Goal: Browse casually: Explore the website without a specific task or goal

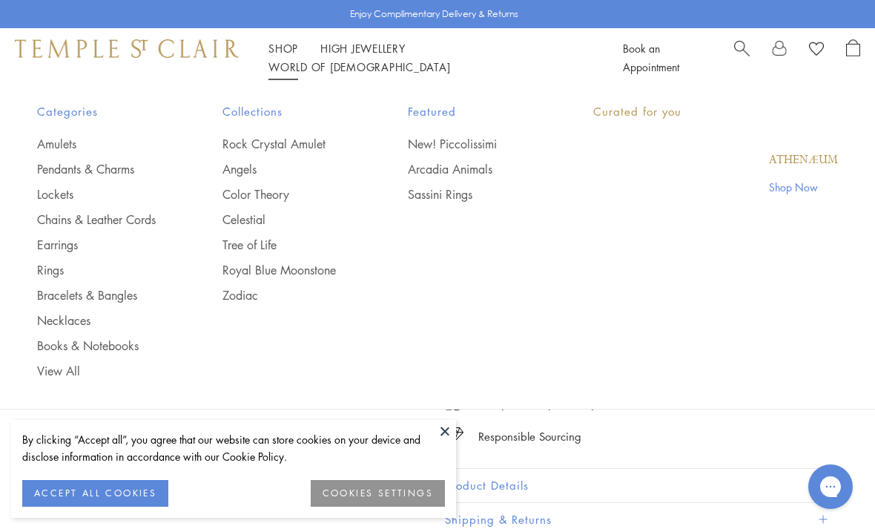
click at [270, 56] on link "Shop Shop" at bounding box center [283, 48] width 30 height 15
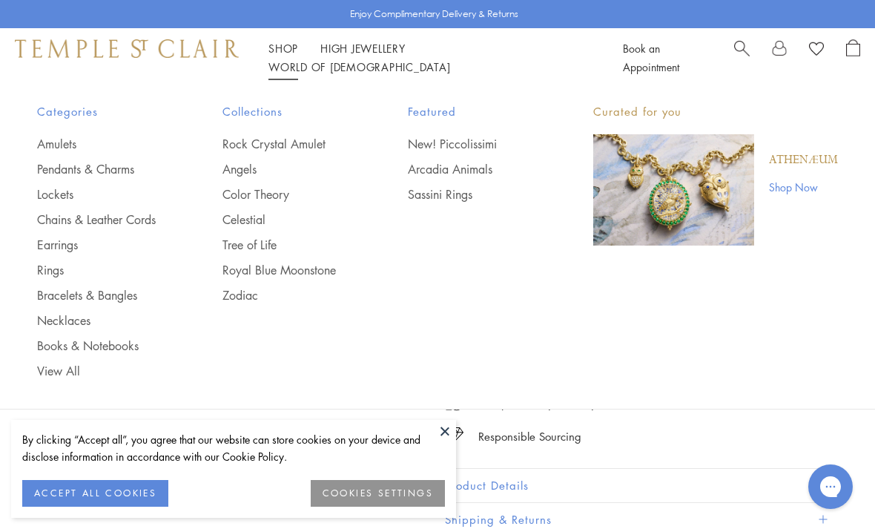
click at [718, 163] on img "Main navigation" at bounding box center [673, 189] width 161 height 111
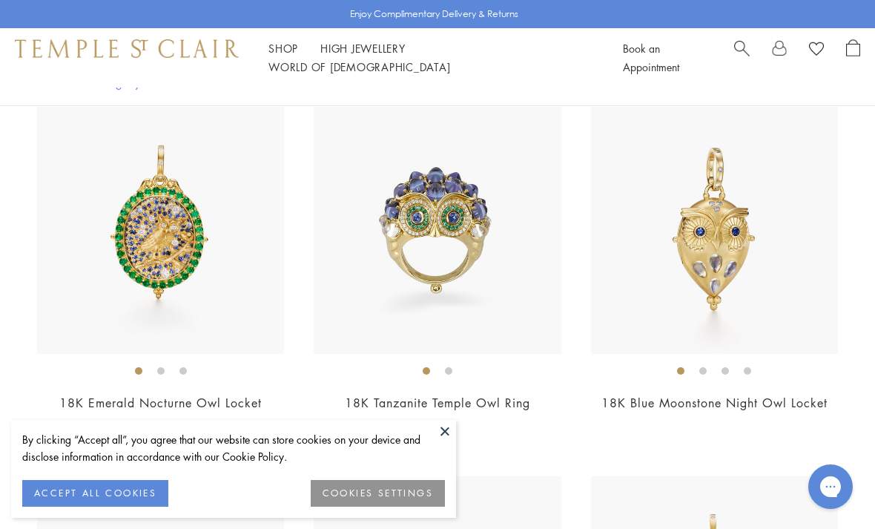
scroll to position [360, 0]
click at [721, 269] on img at bounding box center [714, 230] width 247 height 247
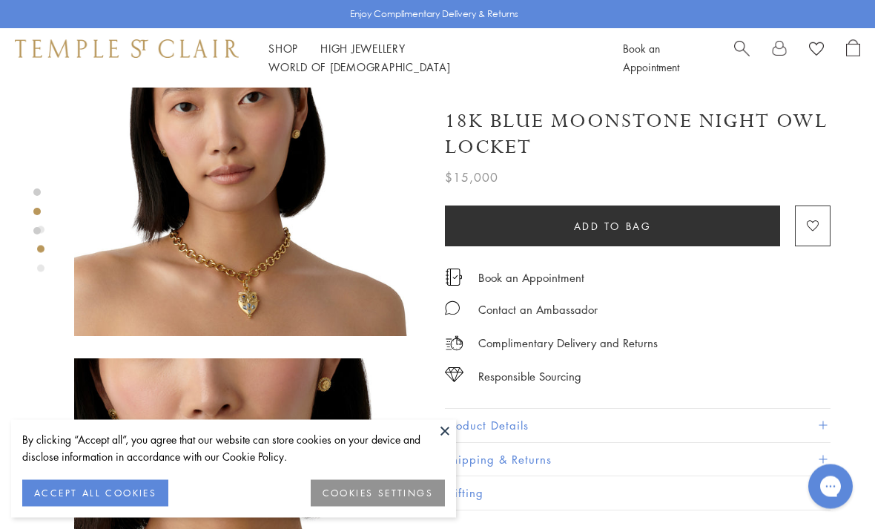
scroll to position [471, 0]
click at [341, 286] on img at bounding box center [248, 161] width 348 height 348
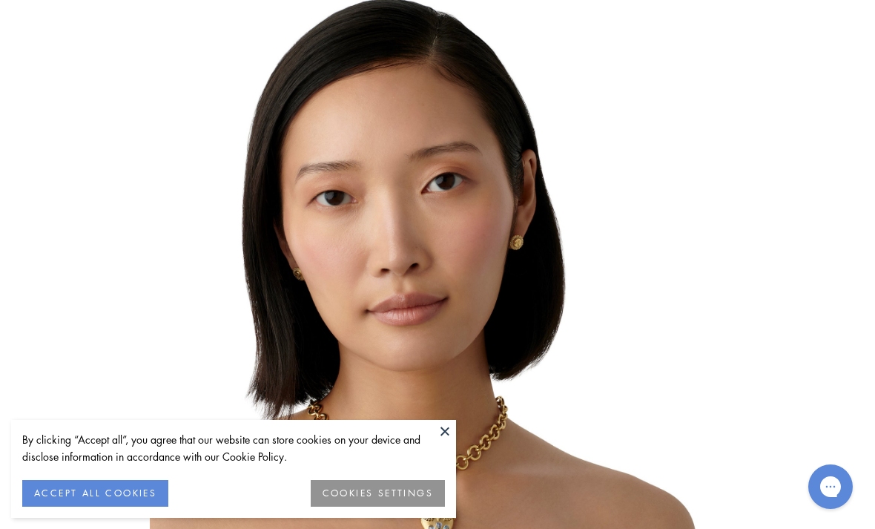
scroll to position [0, 0]
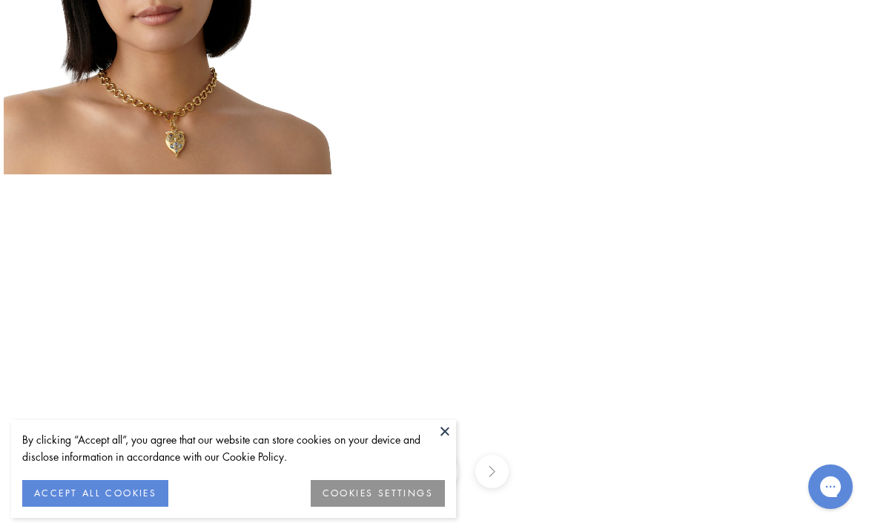
click at [452, 430] on button at bounding box center [445, 431] width 22 height 22
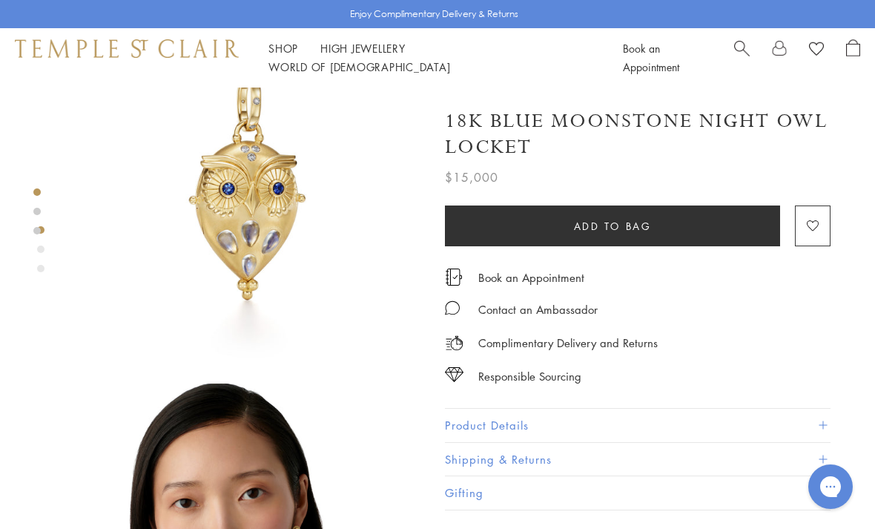
scroll to position [74, 0]
